Goal: Task Accomplishment & Management: Complete application form

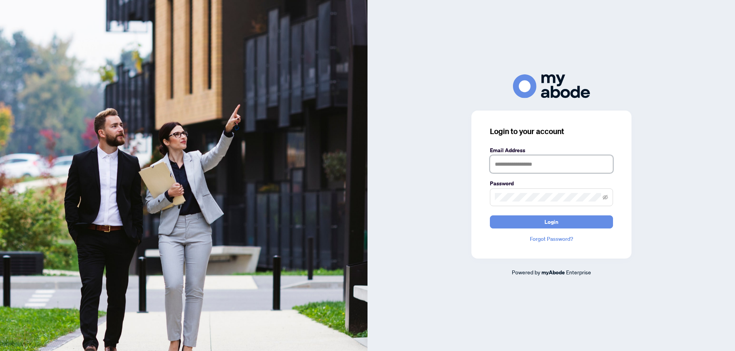
click at [573, 161] on input "text" at bounding box center [551, 164] width 123 height 18
type input "**********"
click at [490, 215] on button "Login" at bounding box center [551, 221] width 123 height 13
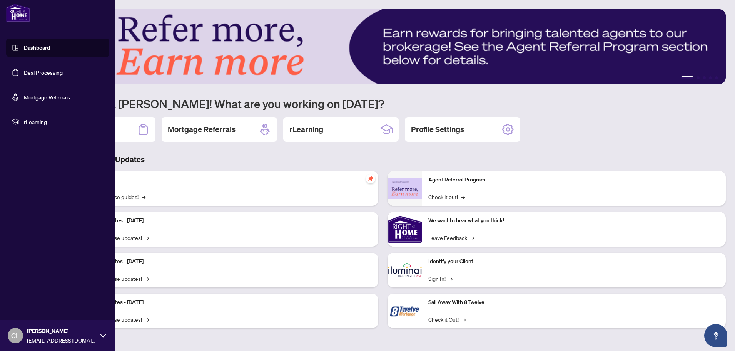
click at [32, 73] on link "Deal Processing" at bounding box center [43, 72] width 39 height 7
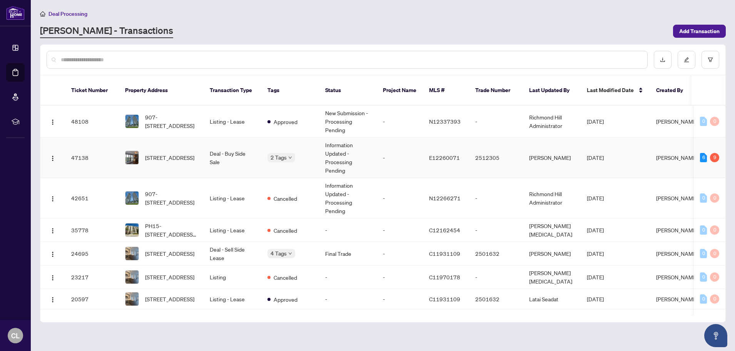
click at [247, 153] on td "Deal - Buy Side Sale" at bounding box center [233, 157] width 58 height 40
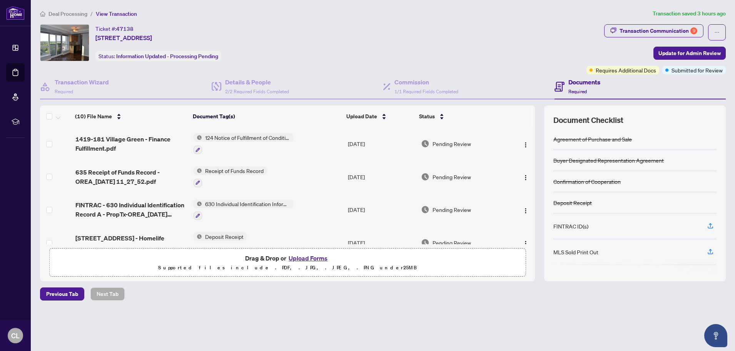
click at [304, 260] on button "Upload Forms" at bounding box center [308, 258] width 44 height 10
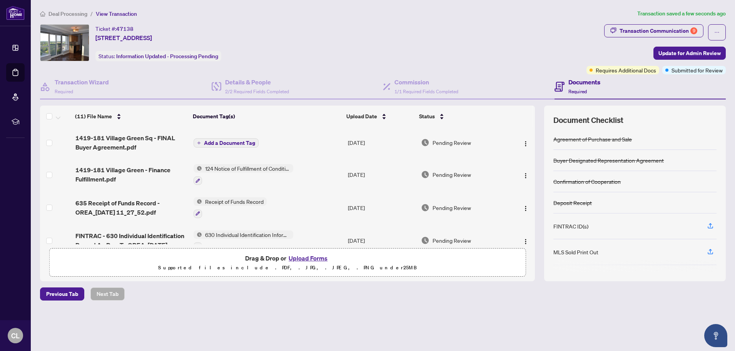
click at [236, 141] on span "Add a Document Tag" at bounding box center [229, 142] width 51 height 5
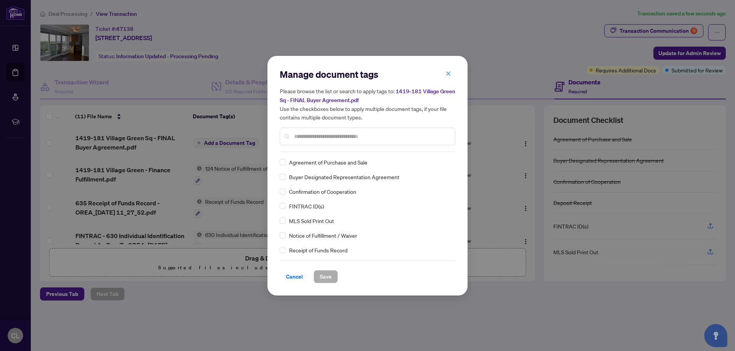
click at [303, 136] on input "text" at bounding box center [371, 136] width 155 height 8
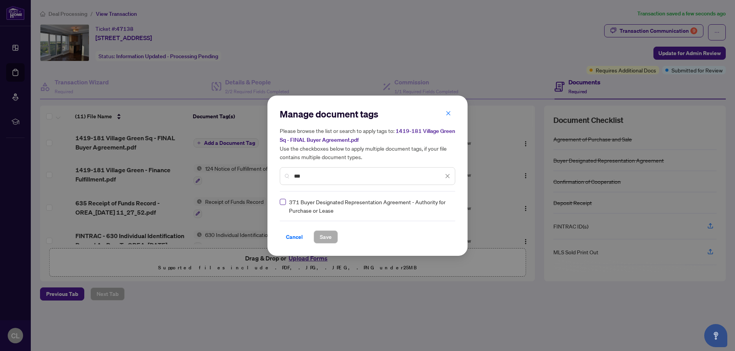
type input "***"
click at [322, 240] on span "Save" at bounding box center [326, 237] width 12 height 12
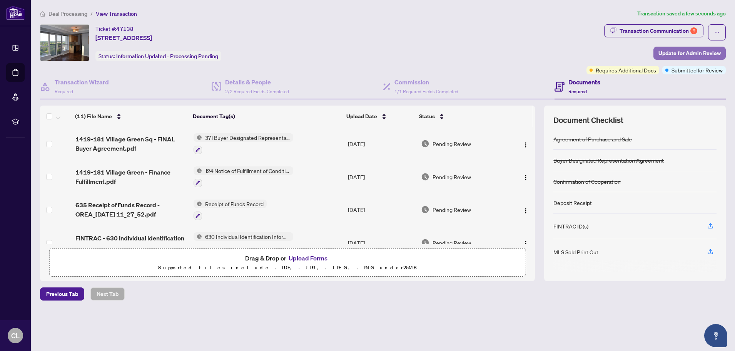
click at [686, 50] on span "Update for Admin Review" at bounding box center [690, 53] width 62 height 12
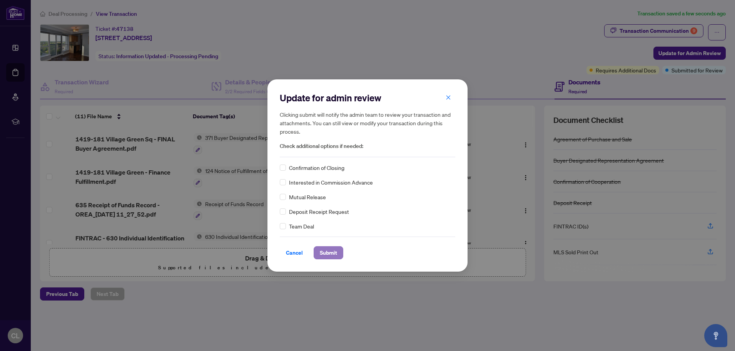
click at [324, 255] on span "Submit" at bounding box center [328, 252] width 17 height 12
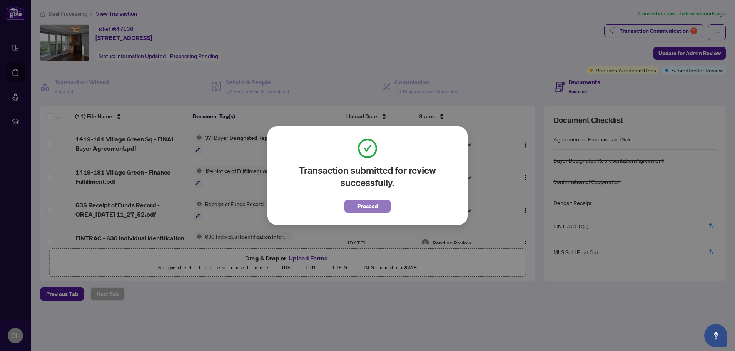
click at [366, 208] on span "Proceed" at bounding box center [368, 206] width 20 height 12
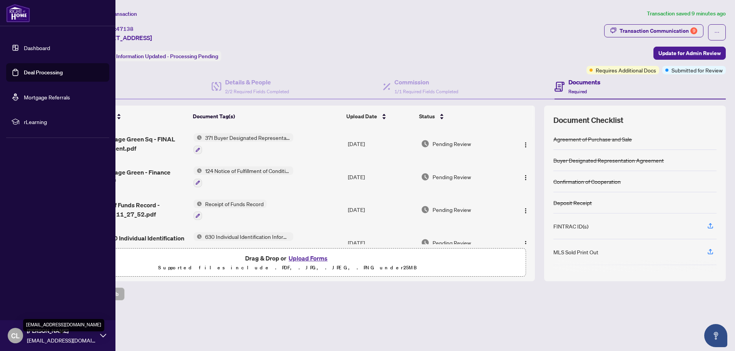
click at [75, 336] on span "[EMAIL_ADDRESS][DOMAIN_NAME]" at bounding box center [61, 340] width 69 height 8
click at [37, 290] on span "Logout" at bounding box center [30, 289] width 17 height 12
